Goal: Transaction & Acquisition: Purchase product/service

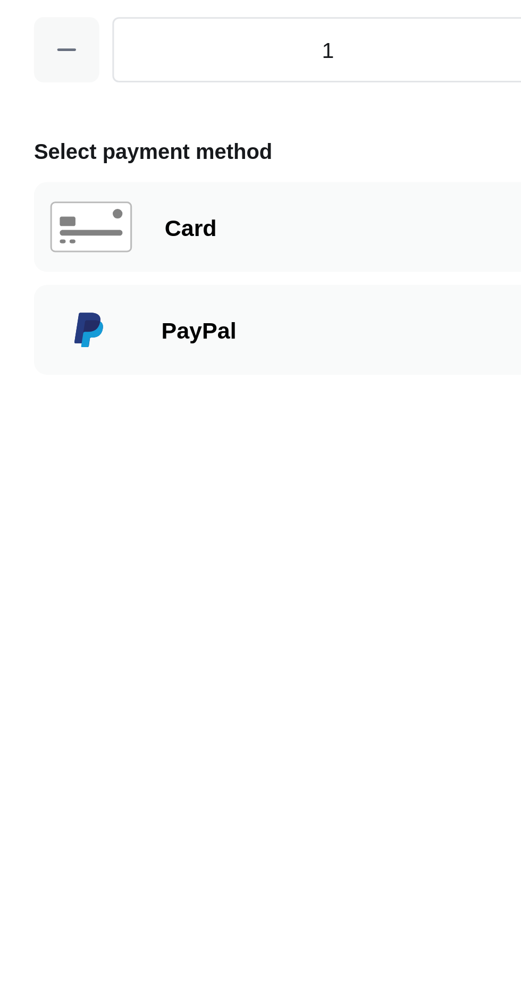
click at [97, 158] on div "Card" at bounding box center [159, 159] width 191 height 29
select select "[GEOGRAPHIC_DATA]"
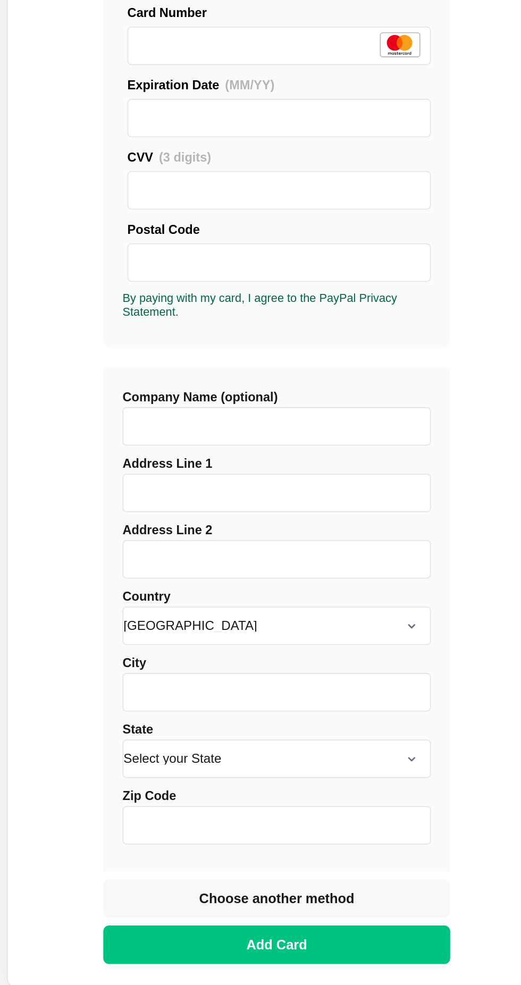
click at [186, 698] on button "Add Card" at bounding box center [159, 699] width 191 height 21
type input "เลขที่ 78/69 หมู่ที่ 5 ซอย ชอยA4 ถนน พระราม 2 แขวงแสมดำ"
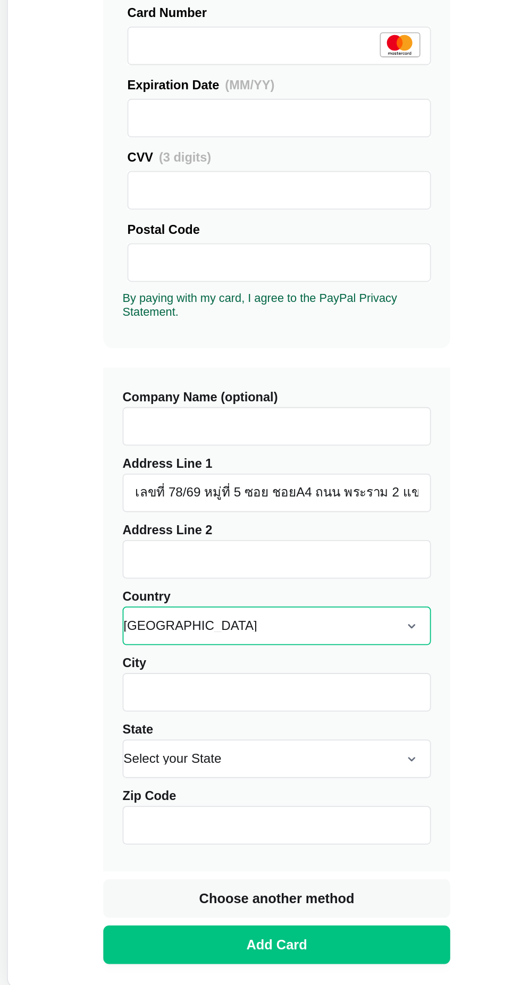
select select "[GEOGRAPHIC_DATA]"
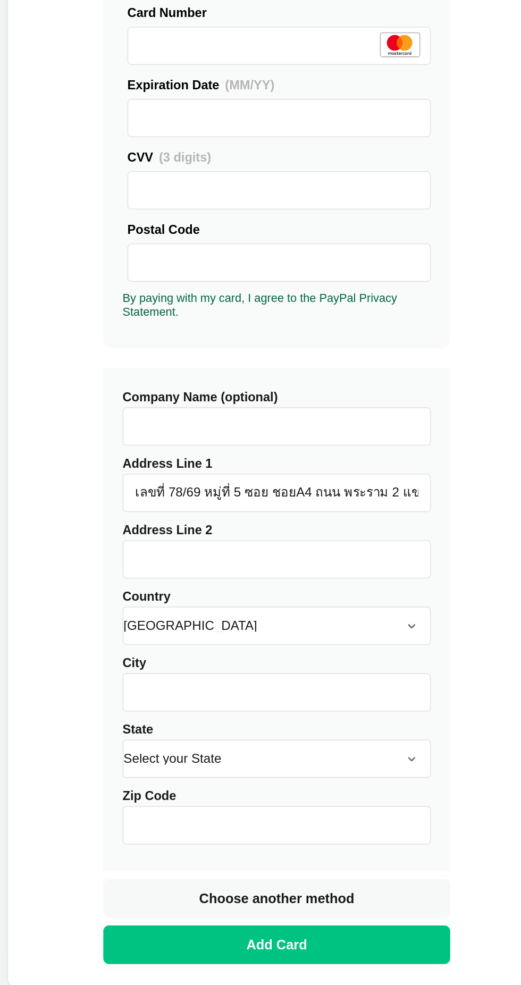
type input "กรุงเทพมหานคร"
type input "10150"
type input "กรุงเทพมหานคร"
click at [177, 697] on button "Add Card" at bounding box center [159, 699] width 191 height 21
click at [181, 698] on button "Add Card" at bounding box center [159, 699] width 191 height 21
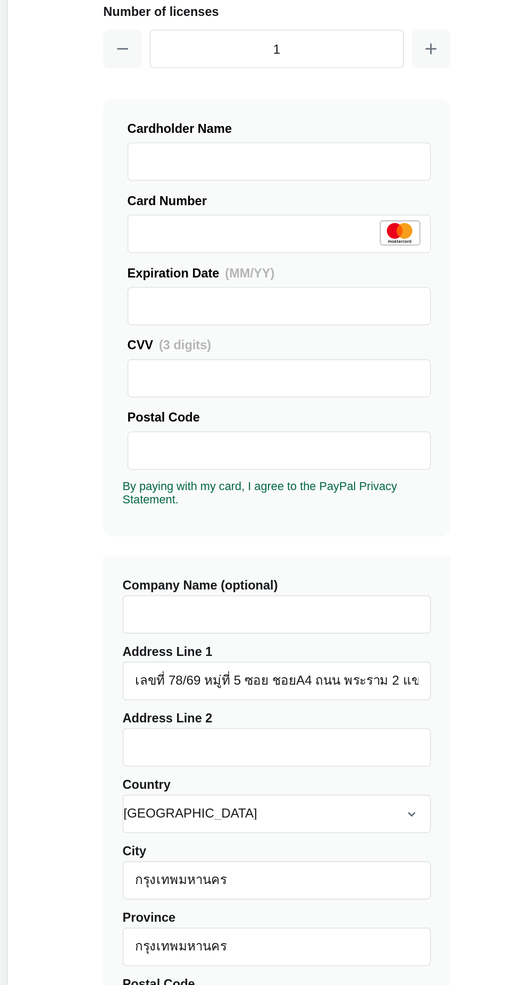
click at [207, 413] on input "Company Name (optional)" at bounding box center [159, 413] width 170 height 21
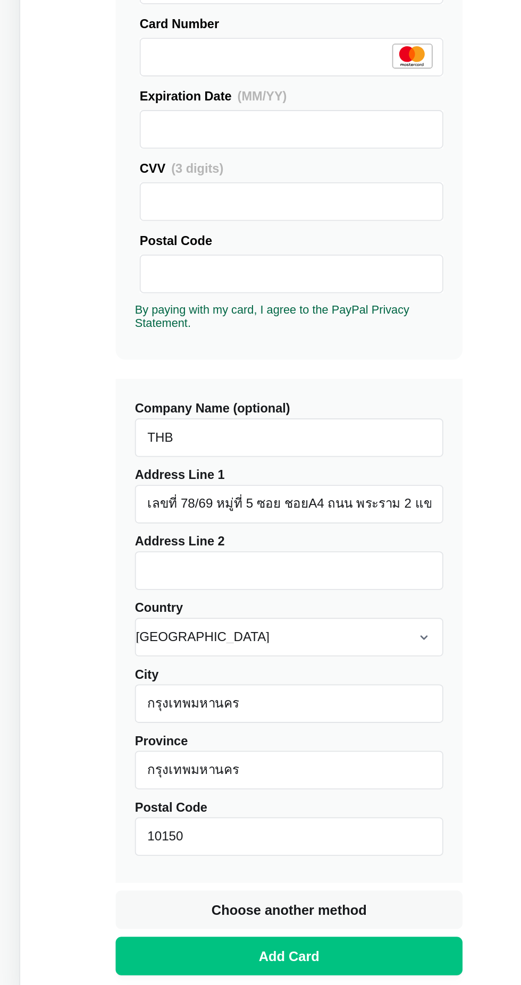
type input "THB"
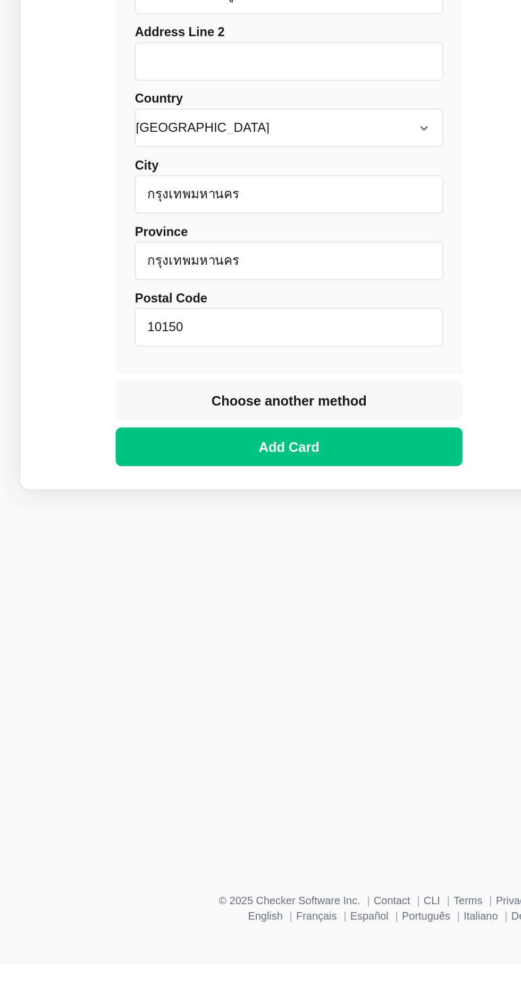
click at [206, 699] on button "Add Card" at bounding box center [159, 699] width 191 height 21
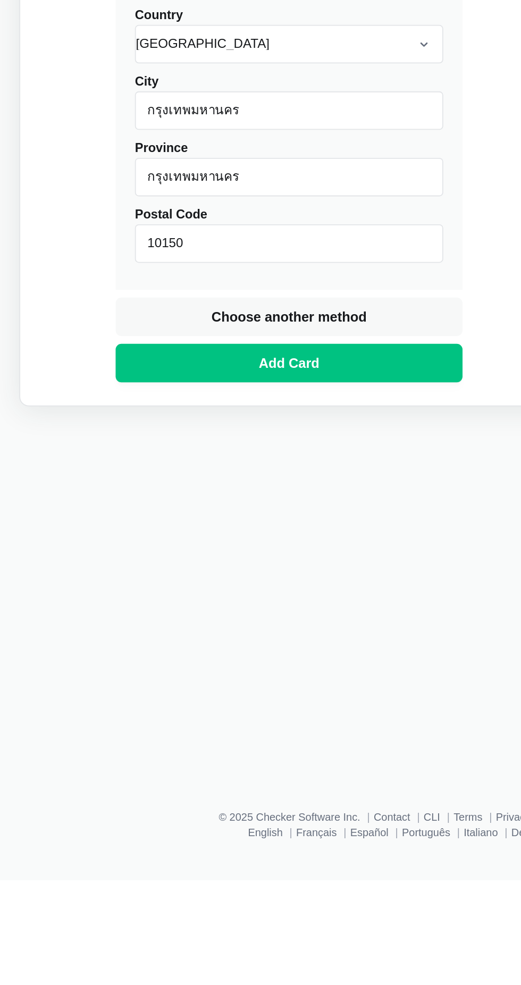
click at [214, 705] on button "Add Card" at bounding box center [159, 699] width 191 height 21
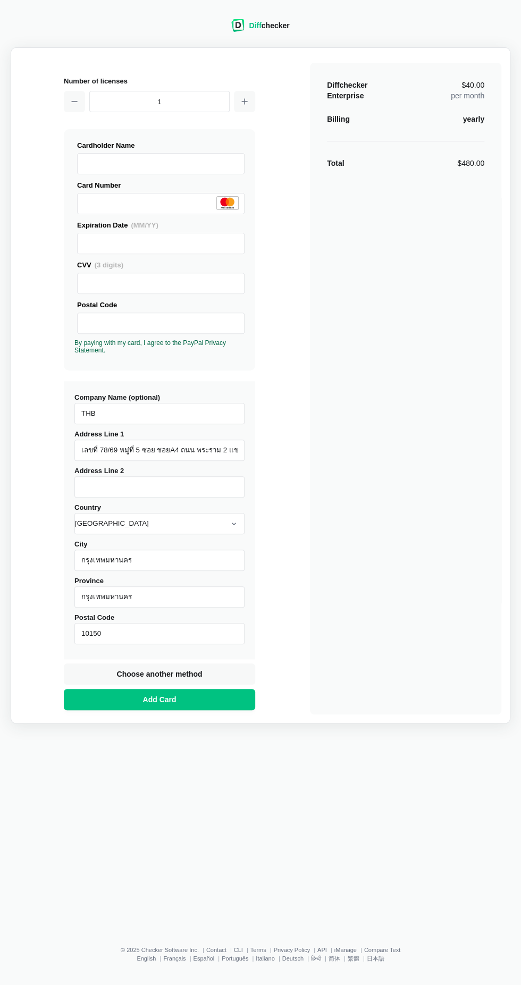
click at [192, 707] on button "Add Card" at bounding box center [159, 699] width 191 height 21
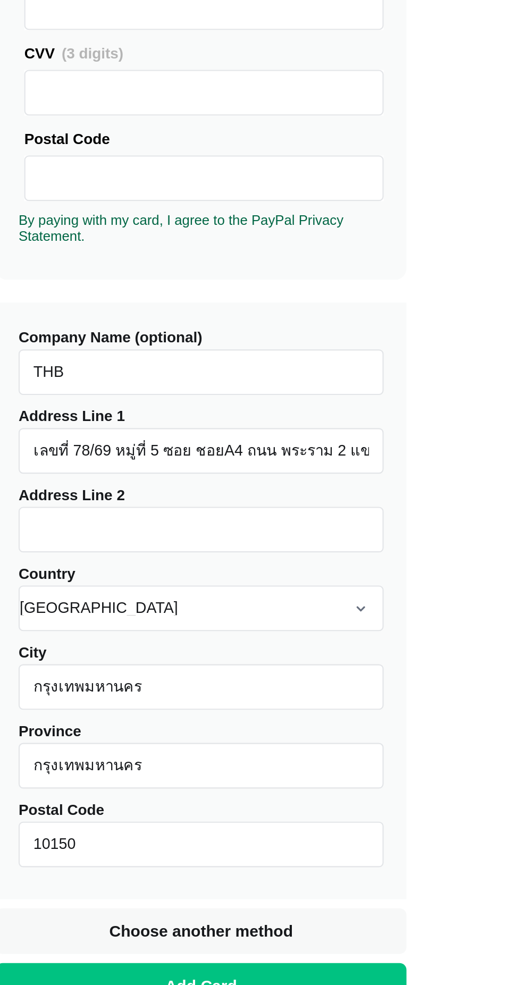
click at [87, 485] on input "Address Line 2" at bounding box center [159, 486] width 170 height 21
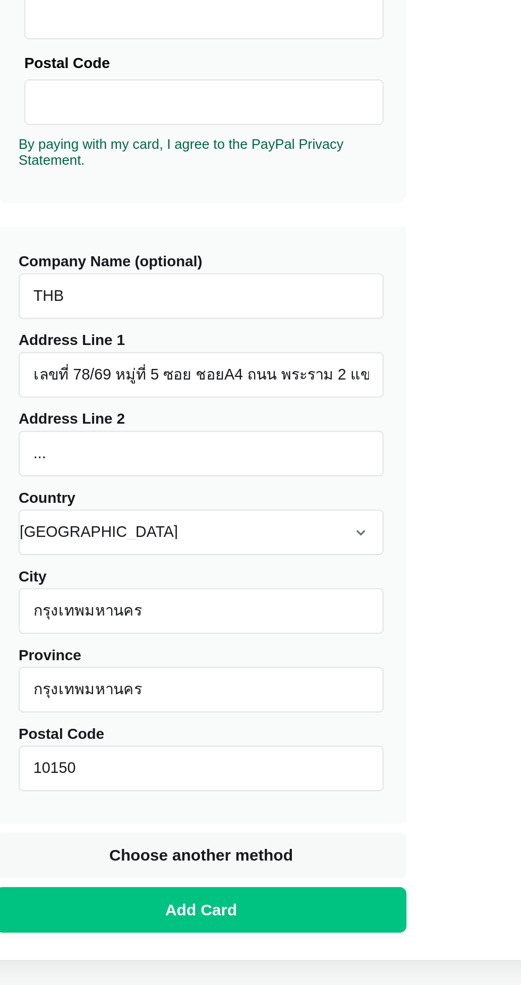
type input "..."
click at [206, 709] on button "Add Card" at bounding box center [159, 699] width 191 height 21
click at [214, 703] on button "Add Card" at bounding box center [159, 699] width 191 height 21
